Goal: Information Seeking & Learning: Learn about a topic

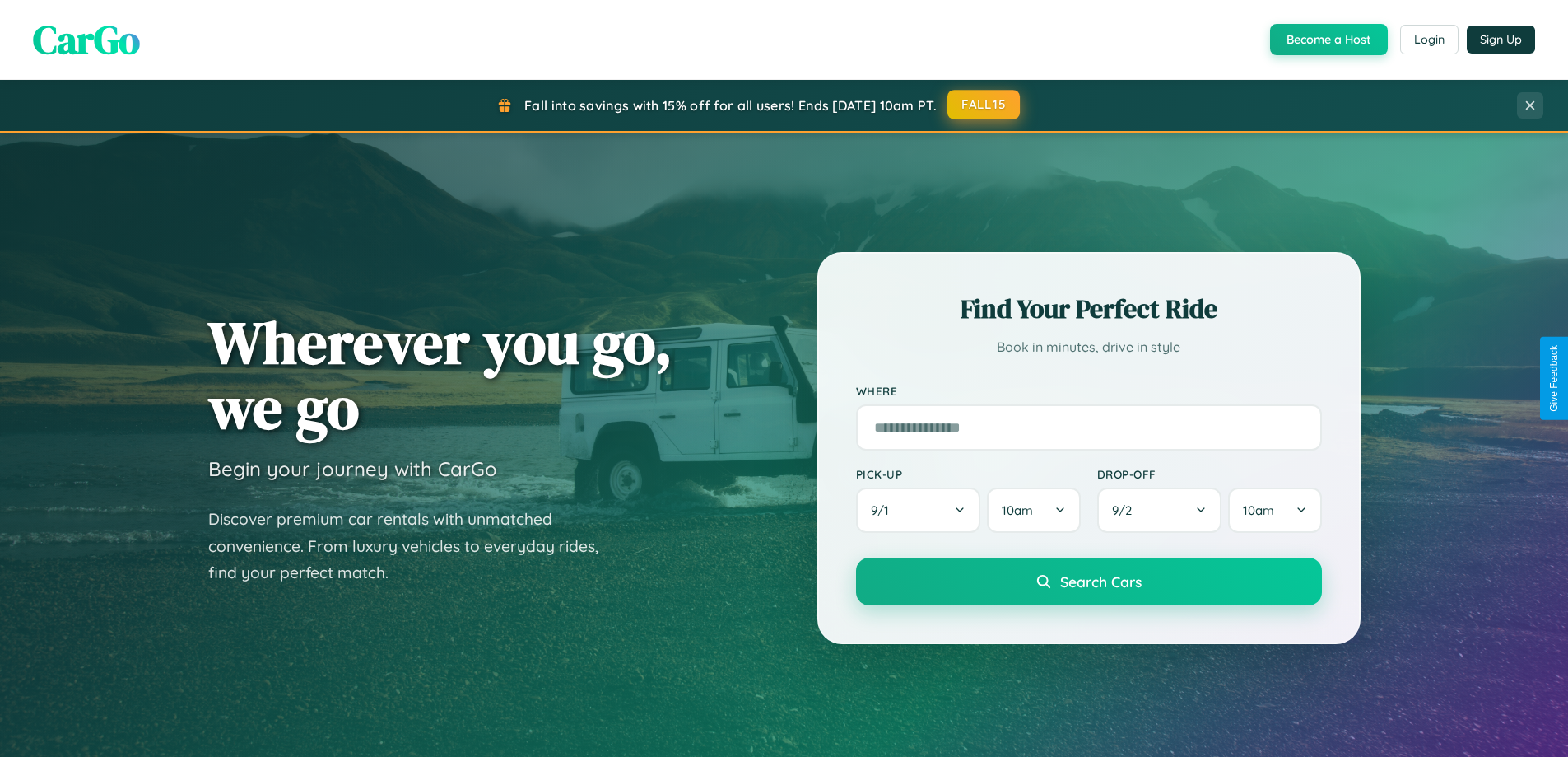
click at [984, 105] on button "FALL15" at bounding box center [983, 104] width 73 height 29
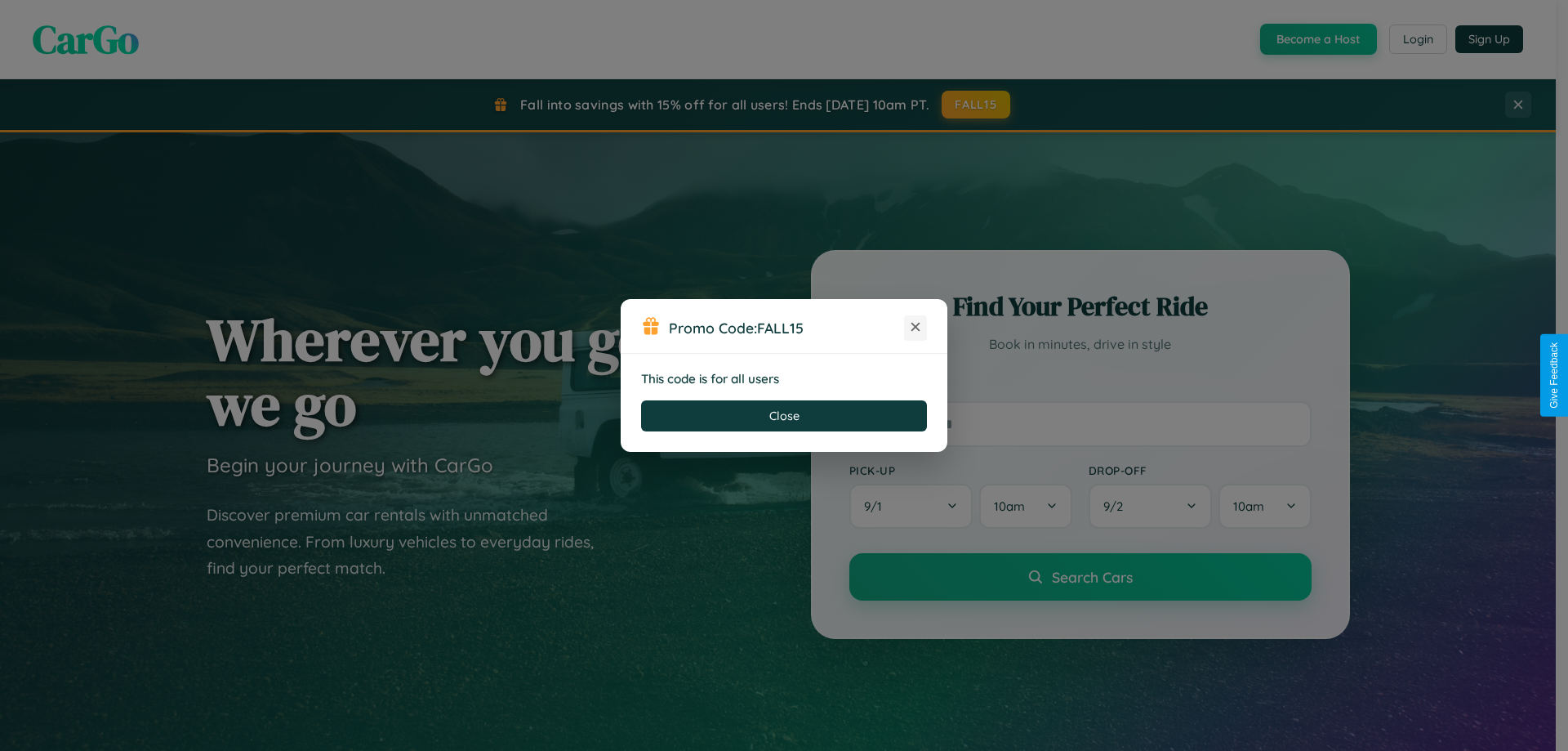
click at [916, 328] on icon at bounding box center [915, 326] width 16 height 16
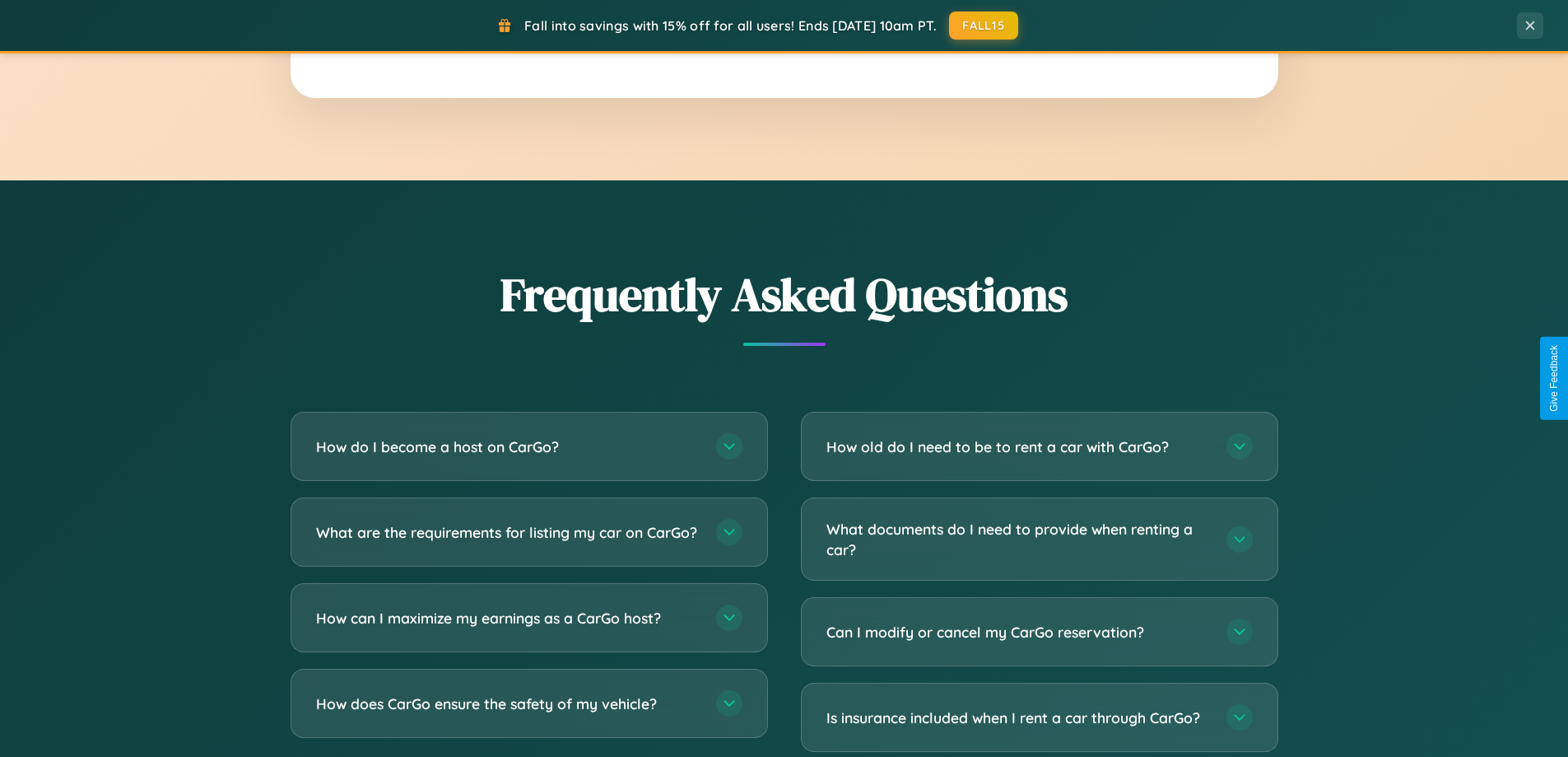
scroll to position [3168, 0]
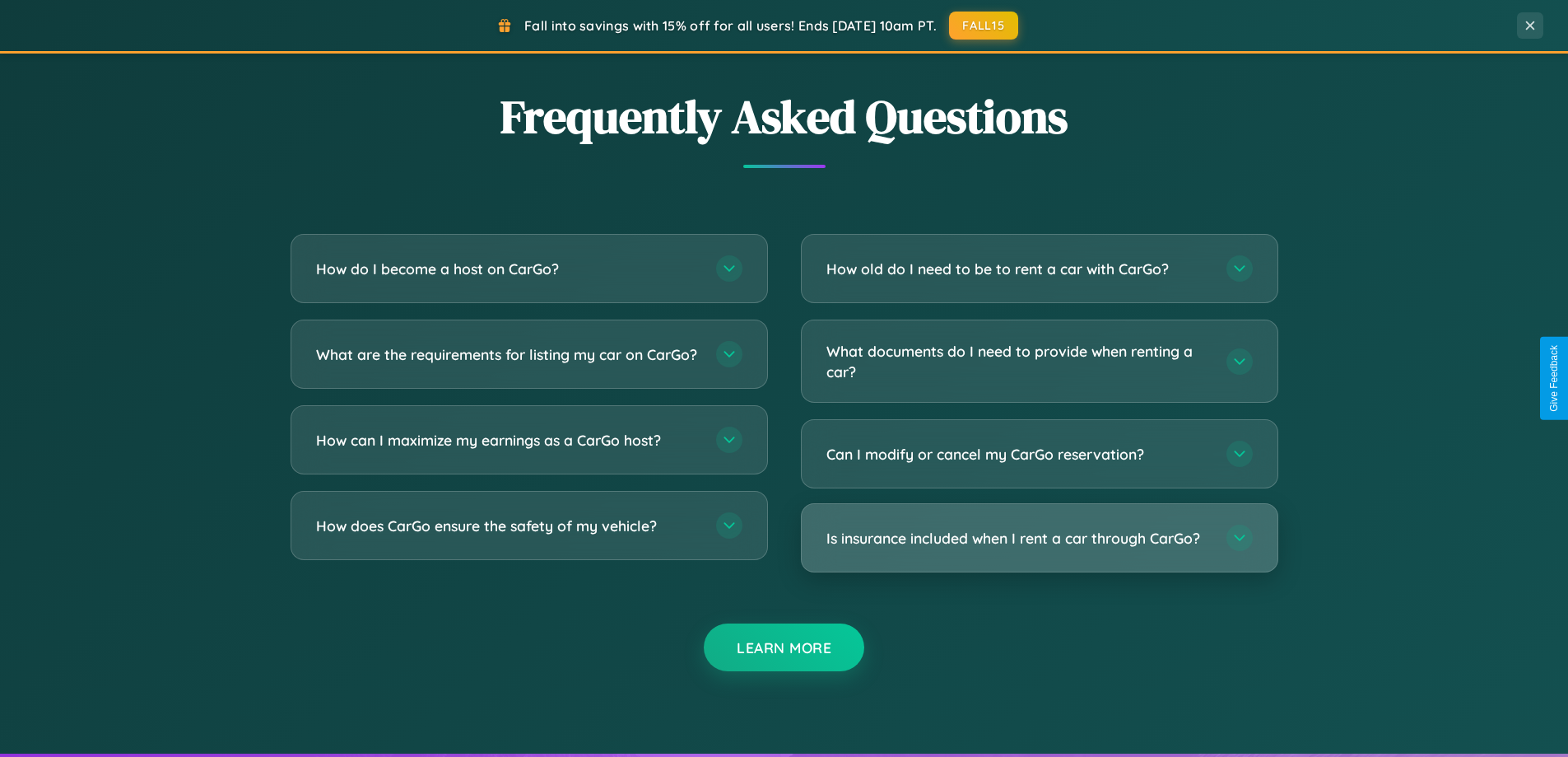
click at [1039, 537] on h3 "Is insurance included when I rent a car through CarGo?" at bounding box center [1018, 537] width 384 height 20
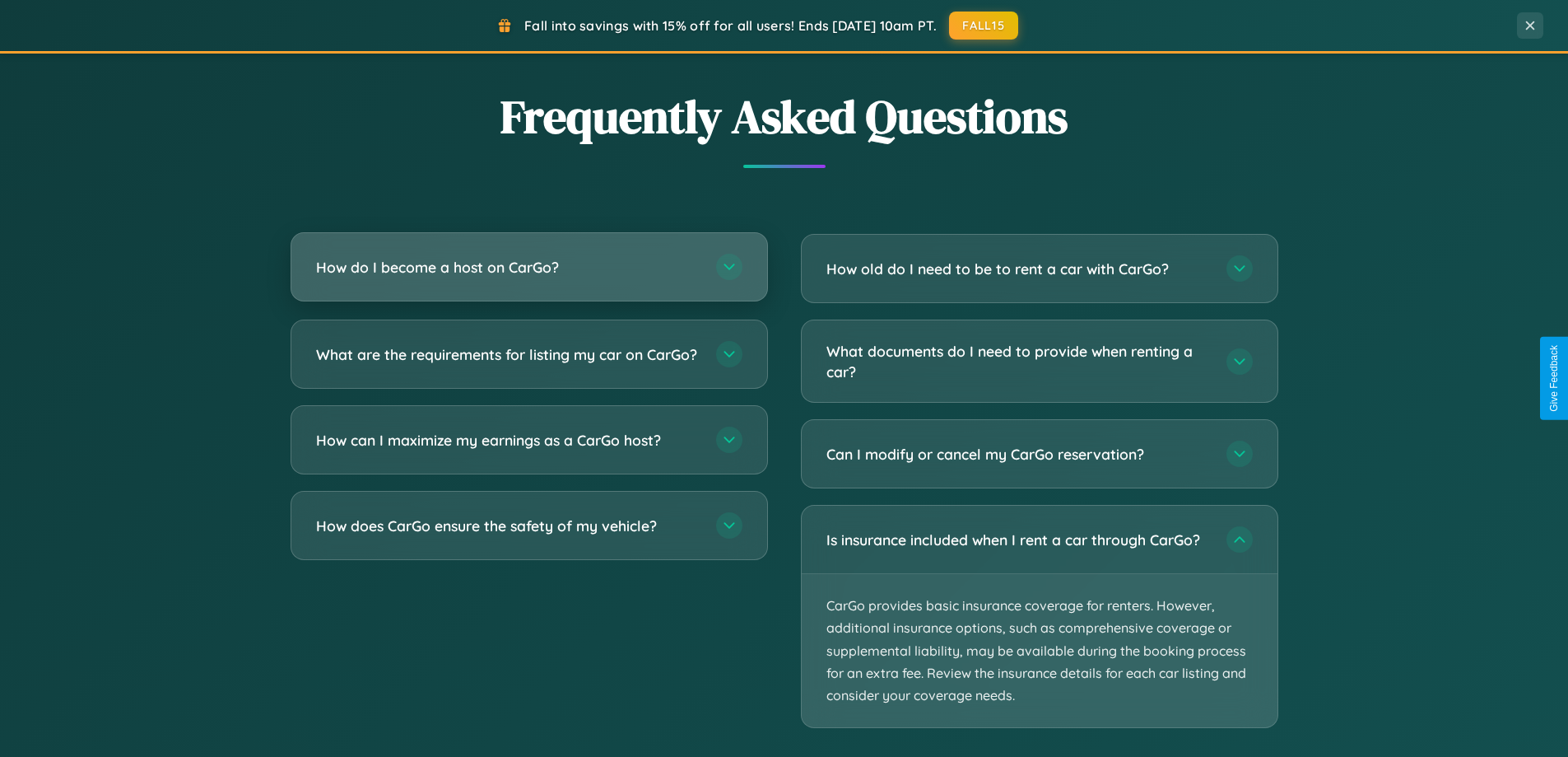
click at [528, 266] on h3 "How do I become a host on CarGo?" at bounding box center [507, 266] width 384 height 20
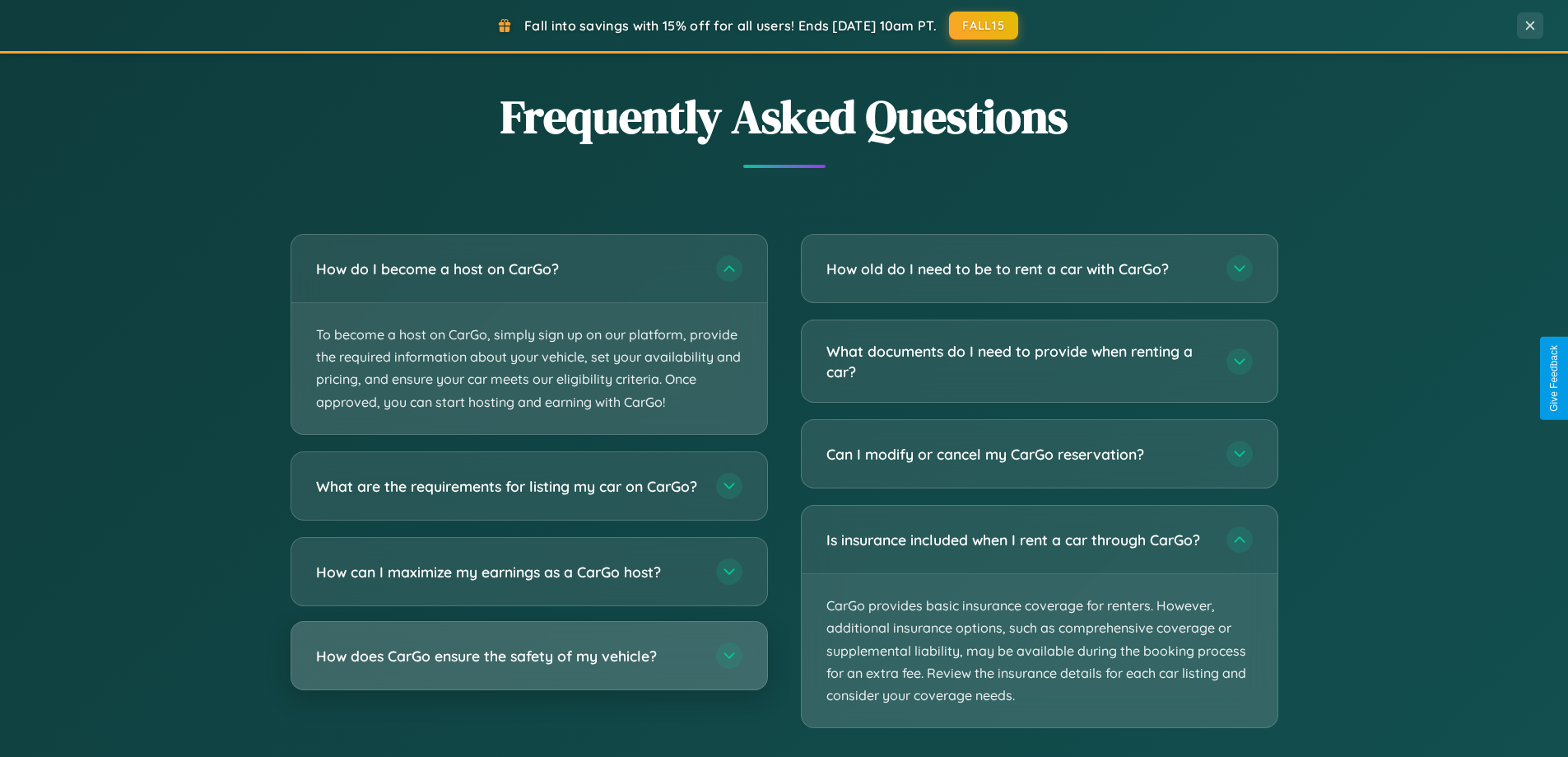
click at [528, 666] on h3 "How does CarGo ensure the safety of my vehicle?" at bounding box center [507, 654] width 384 height 20
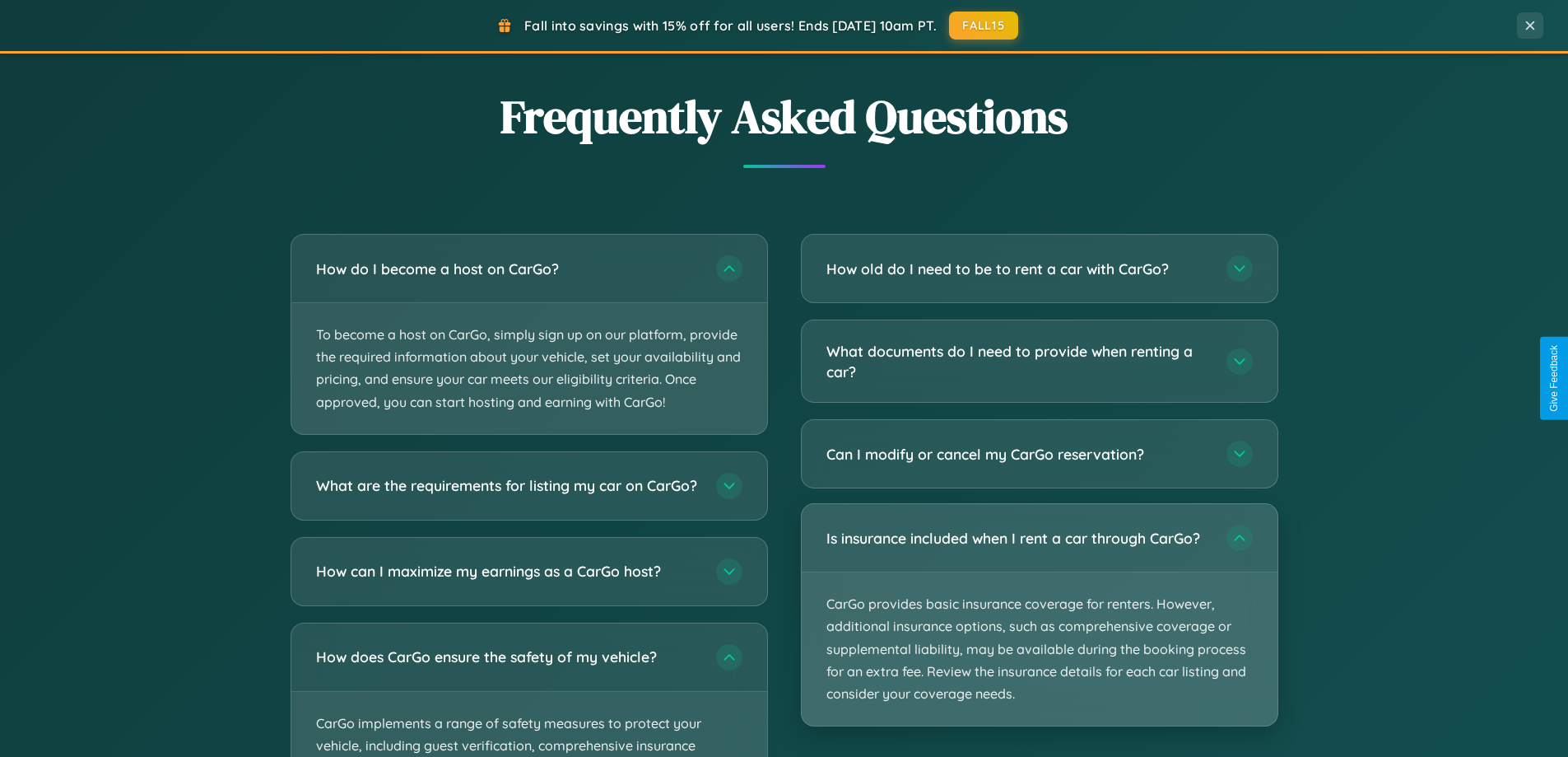
click at [1039, 616] on p "CarGo provides basic insurance coverage for renters. However, additional insura…" at bounding box center [1040, 649] width 476 height 154
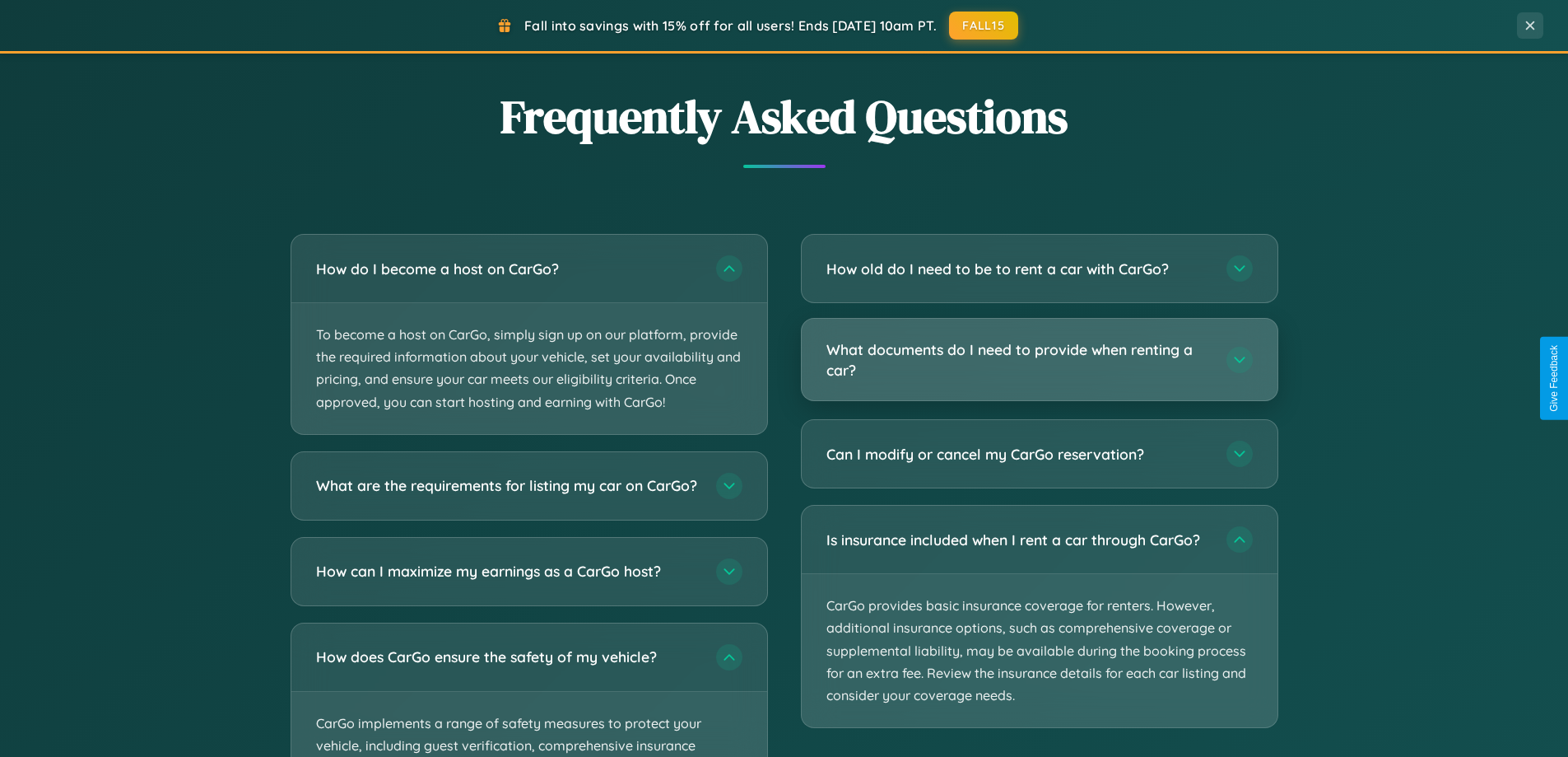
click at [1039, 360] on h3 "What documents do I need to provide when renting a car?" at bounding box center [1018, 360] width 384 height 41
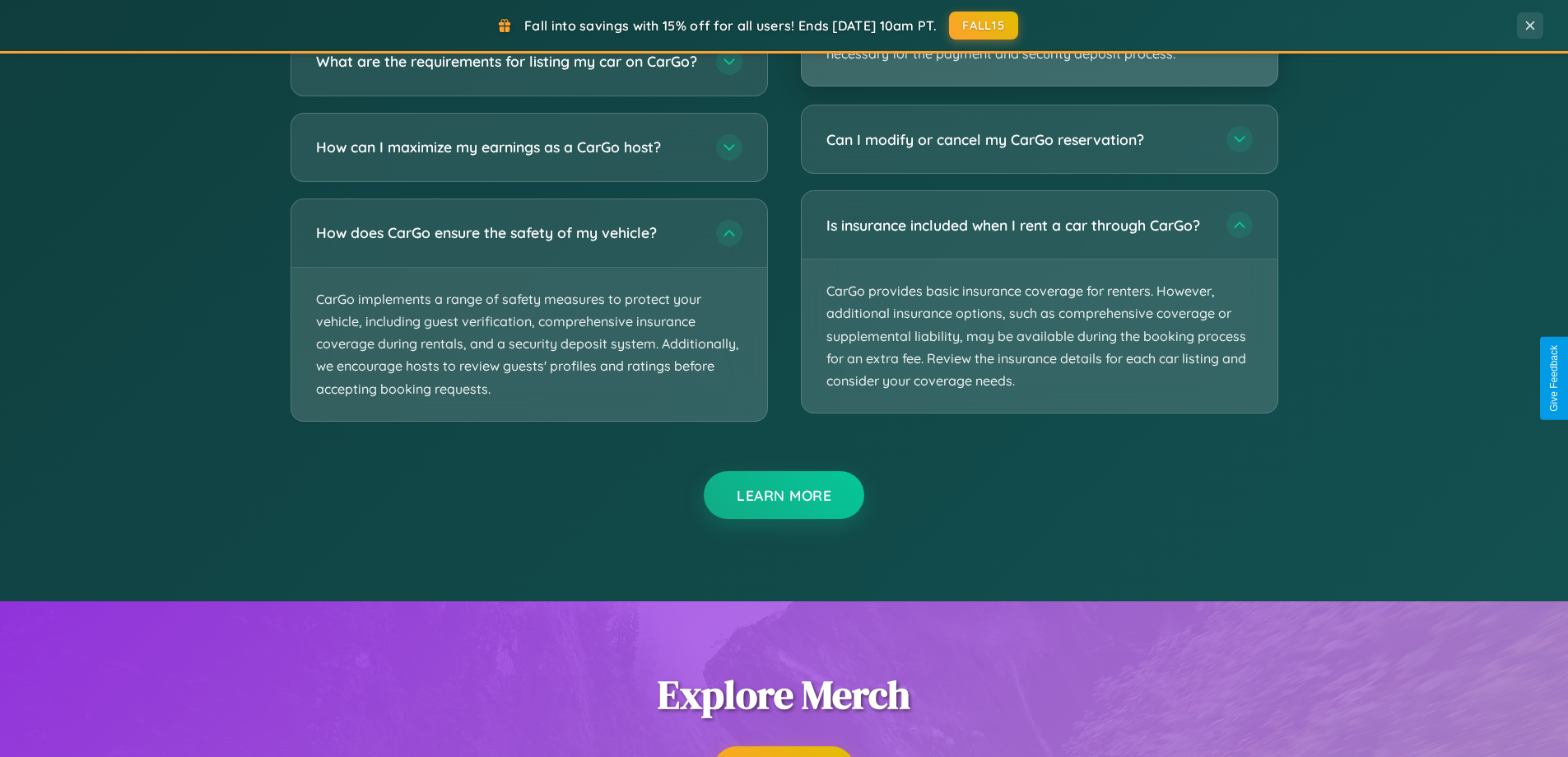
scroll to position [2975, 0]
